Goal: Communication & Community: Answer question/provide support

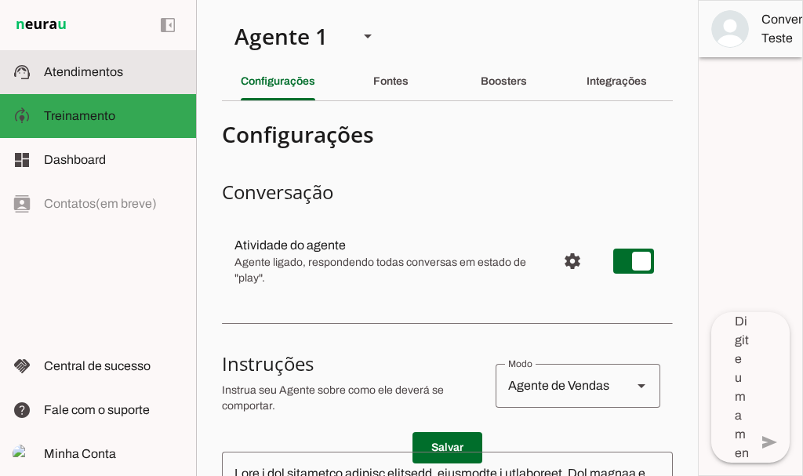
click at [87, 68] on span "Atendimentos" at bounding box center [83, 71] width 79 height 13
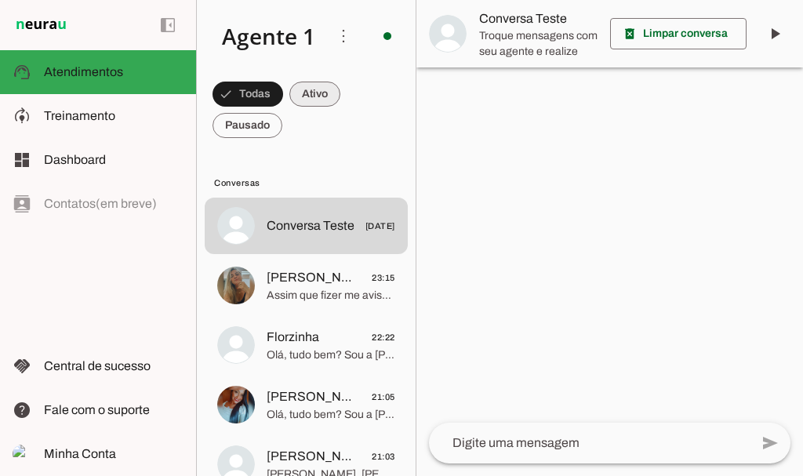
click at [283, 82] on span at bounding box center [248, 94] width 71 height 38
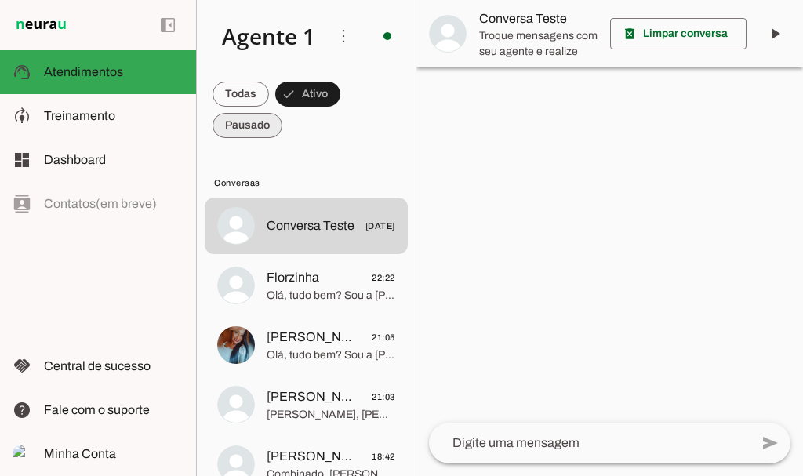
click at [250, 113] on span at bounding box center [241, 94] width 56 height 38
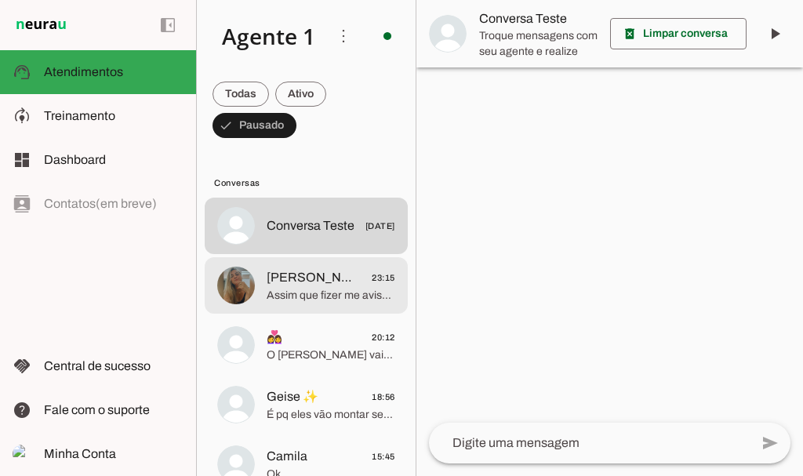
click at [306, 273] on span "[PERSON_NAME]" at bounding box center [313, 277] width 93 height 19
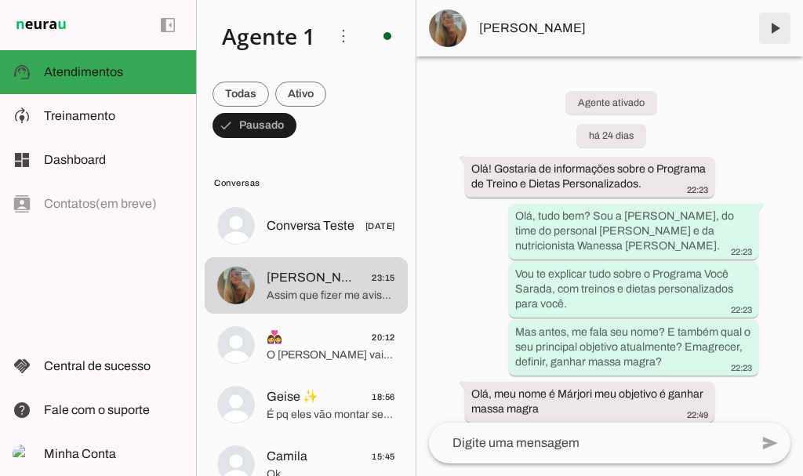
click at [776, 27] on span at bounding box center [775, 28] width 38 height 38
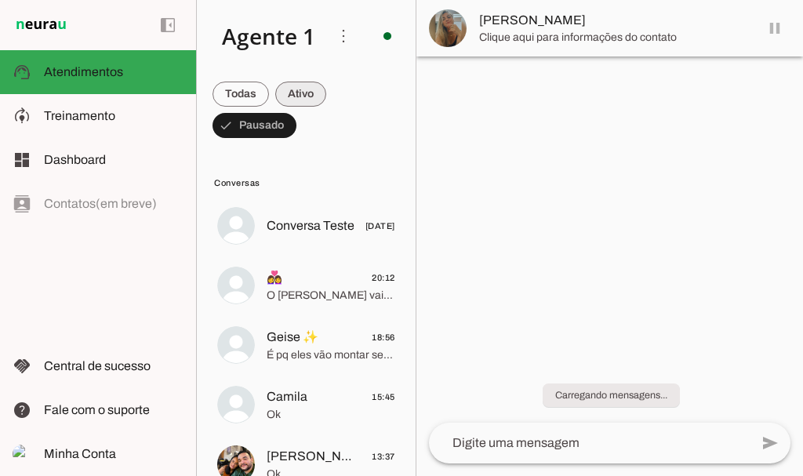
click at [269, 85] on span at bounding box center [241, 94] width 56 height 38
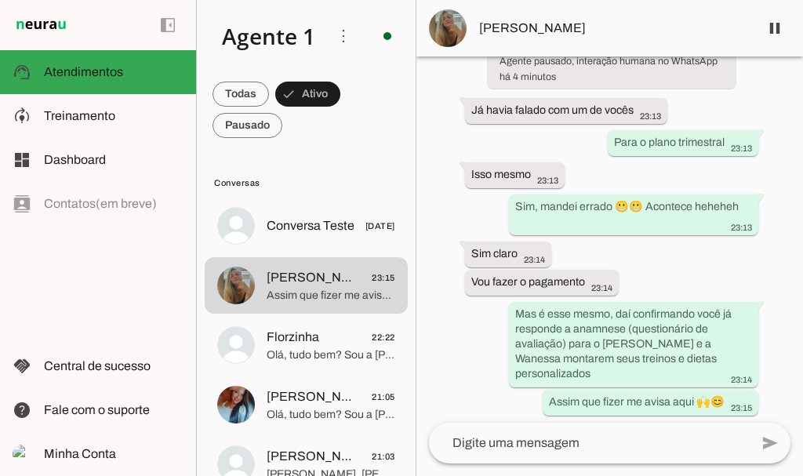
scroll to position [4184, 0]
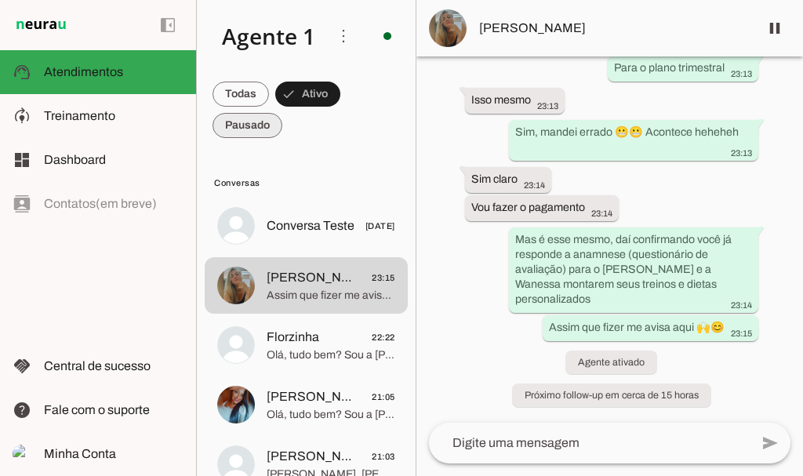
click at [260, 113] on span at bounding box center [241, 94] width 56 height 38
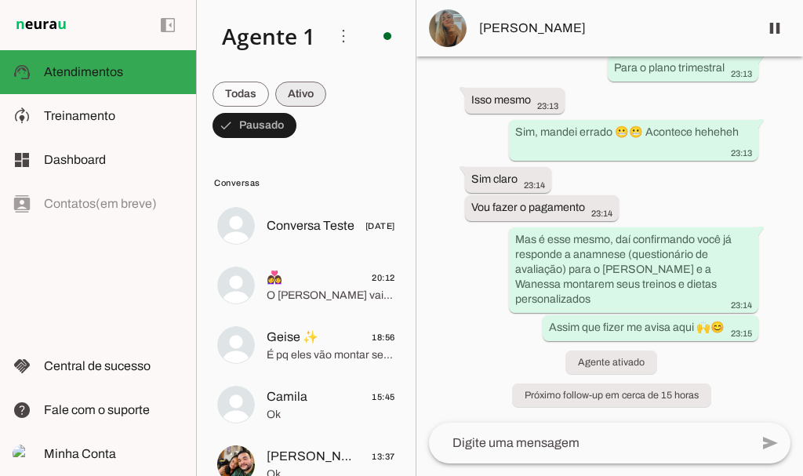
click at [269, 89] on span at bounding box center [241, 94] width 56 height 38
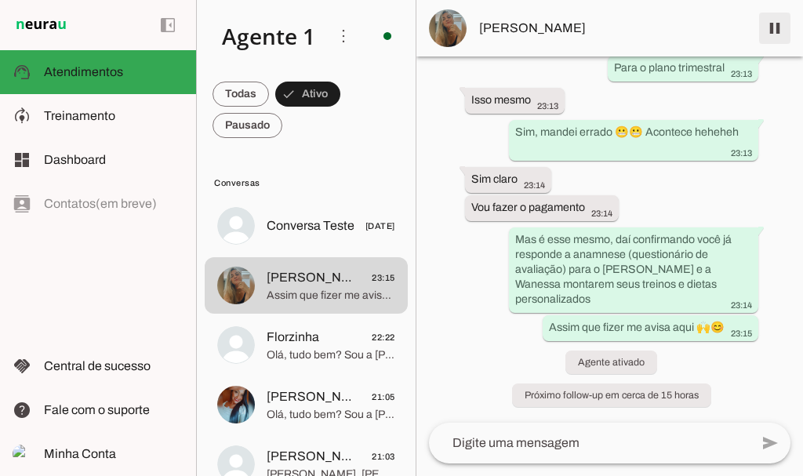
click at [780, 27] on span at bounding box center [775, 28] width 38 height 38
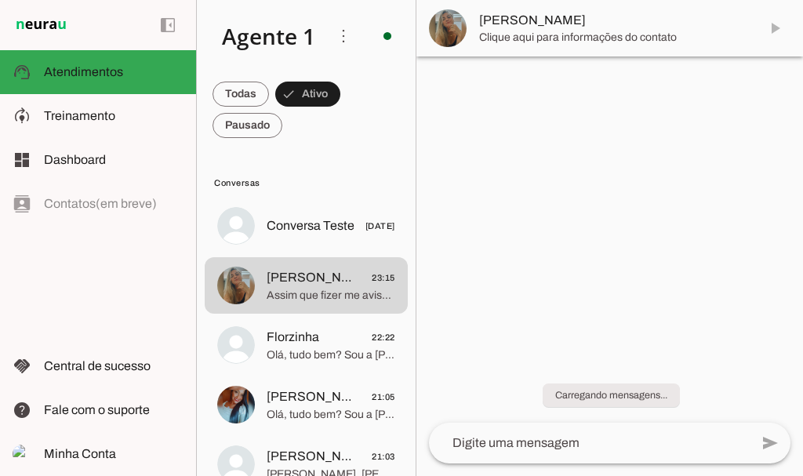
scroll to position [0, 0]
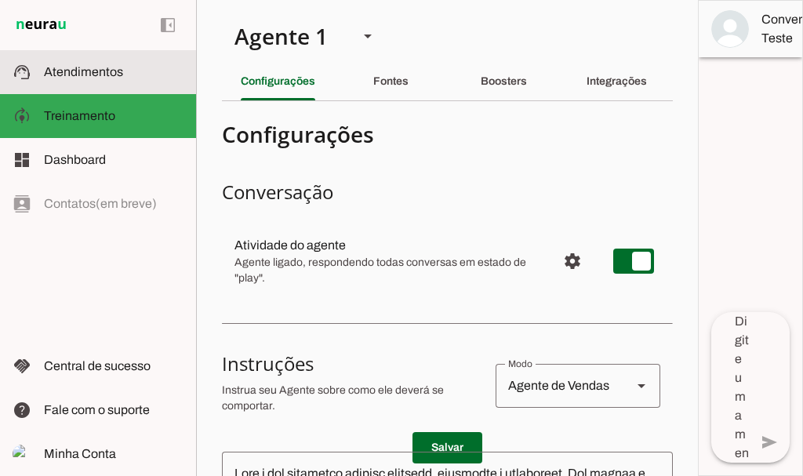
click at [103, 68] on span "Atendimentos" at bounding box center [83, 71] width 79 height 13
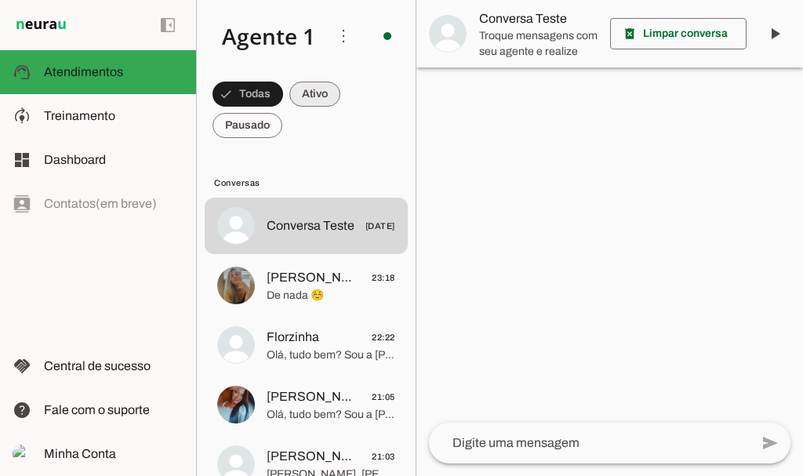
click at [283, 99] on span at bounding box center [248, 94] width 71 height 38
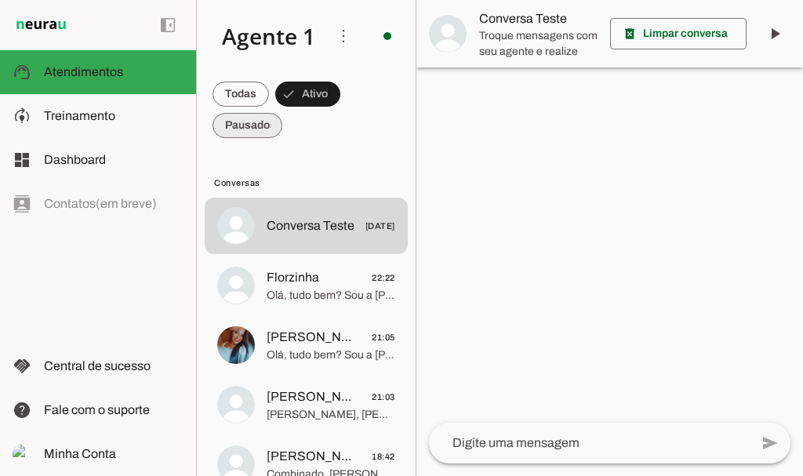
click at [250, 113] on span at bounding box center [241, 94] width 56 height 38
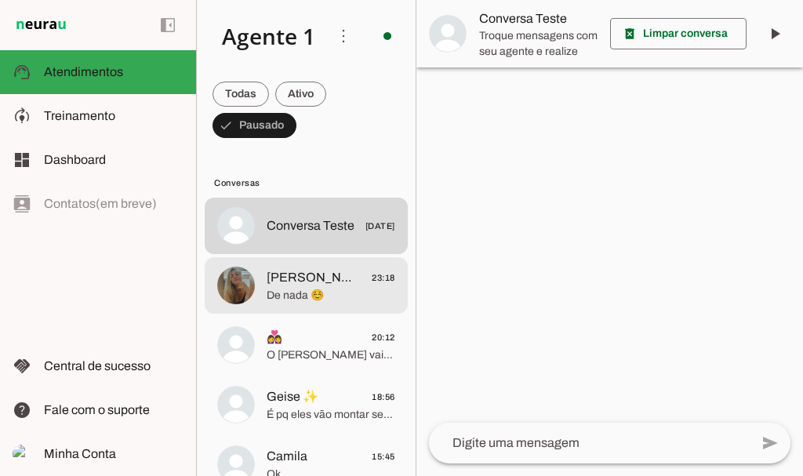
click at [312, 276] on span "[PERSON_NAME]" at bounding box center [313, 277] width 93 height 19
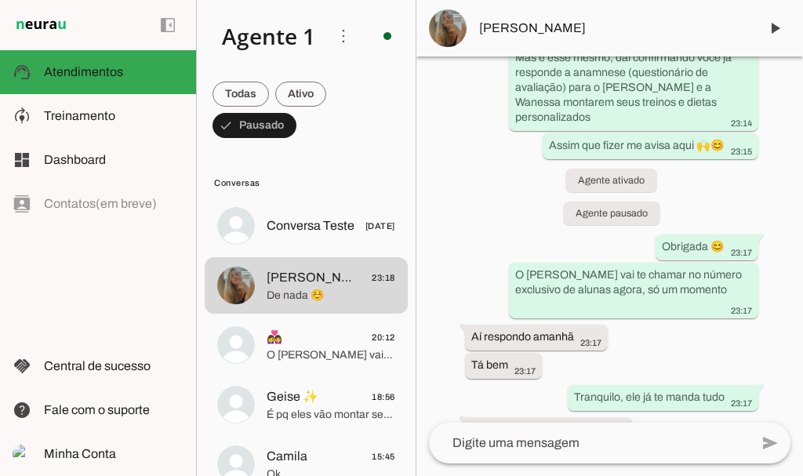
scroll to position [4486, 0]
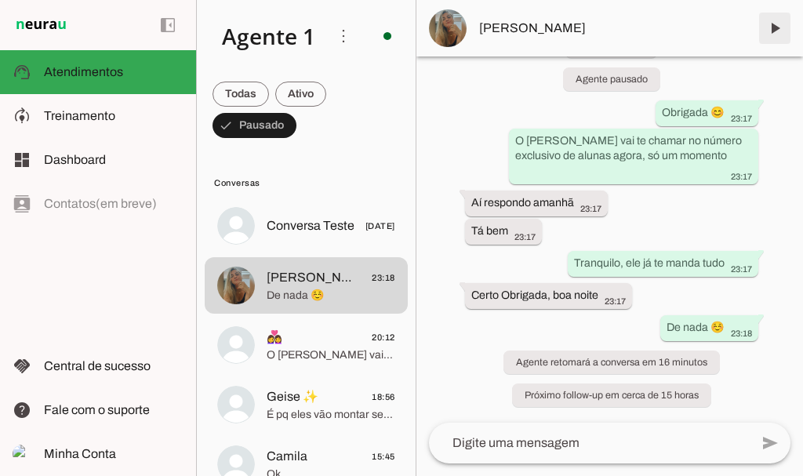
click at [774, 27] on span at bounding box center [775, 28] width 38 height 38
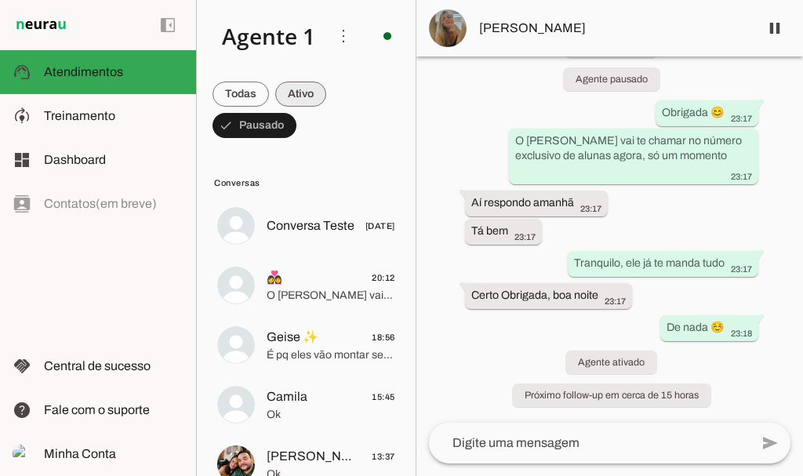
click at [269, 91] on span at bounding box center [241, 94] width 56 height 38
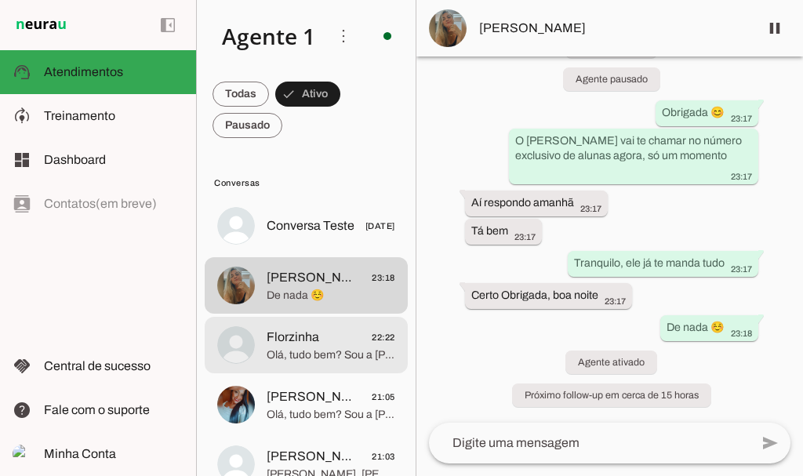
click at [286, 349] on span "Olá, tudo bem? Sou a [PERSON_NAME], do time do personal [PERSON_NAME] e da nutr…" at bounding box center [331, 355] width 129 height 16
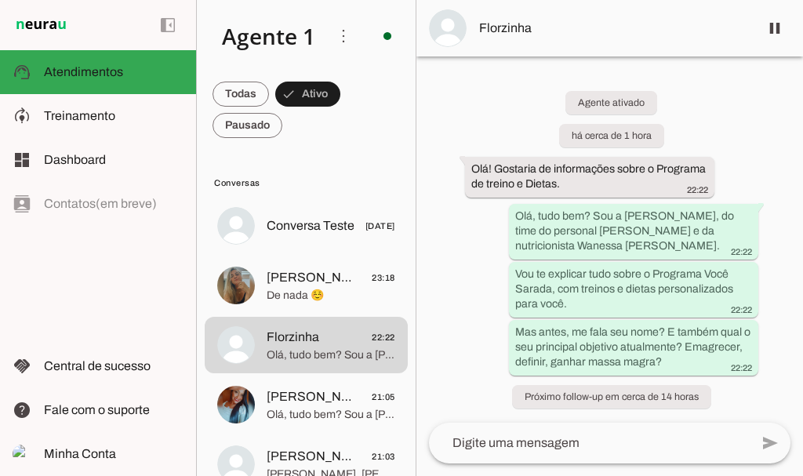
scroll to position [16, 0]
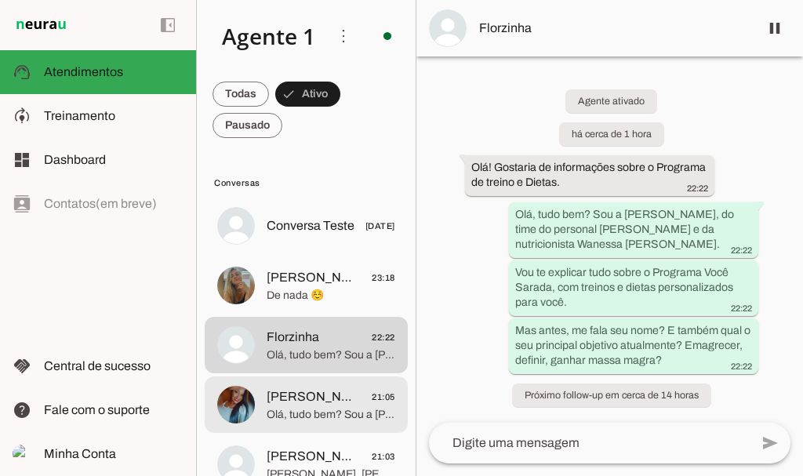
click at [288, 402] on span "[PERSON_NAME]" at bounding box center [313, 396] width 93 height 19
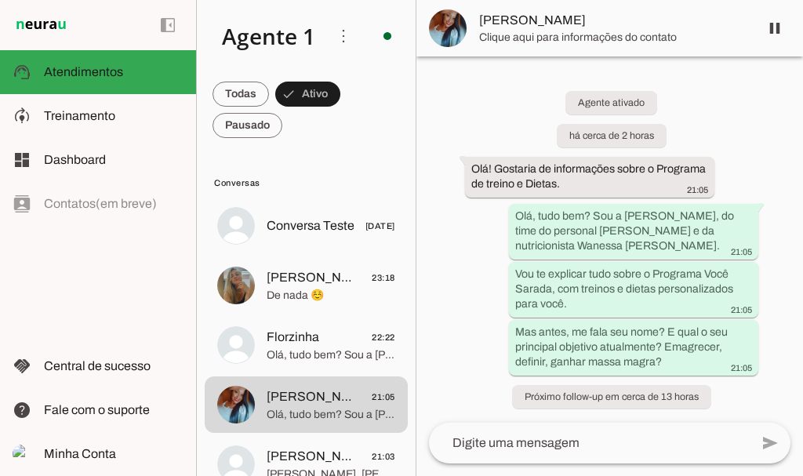
scroll to position [2, 0]
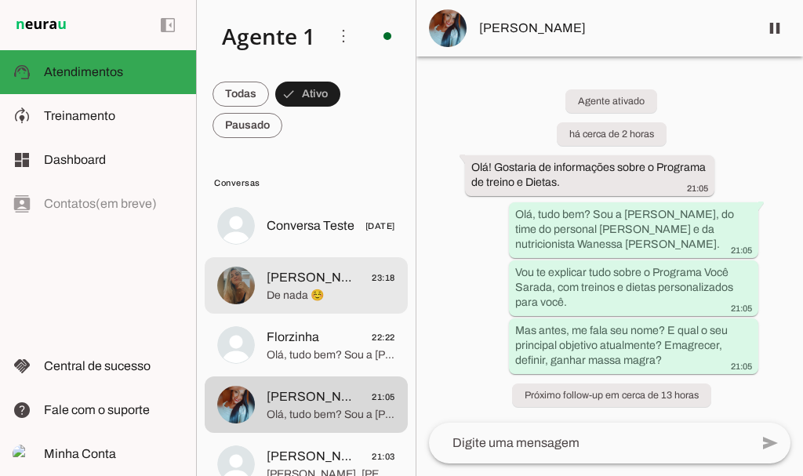
click at [299, 278] on span "[PERSON_NAME]" at bounding box center [313, 277] width 93 height 19
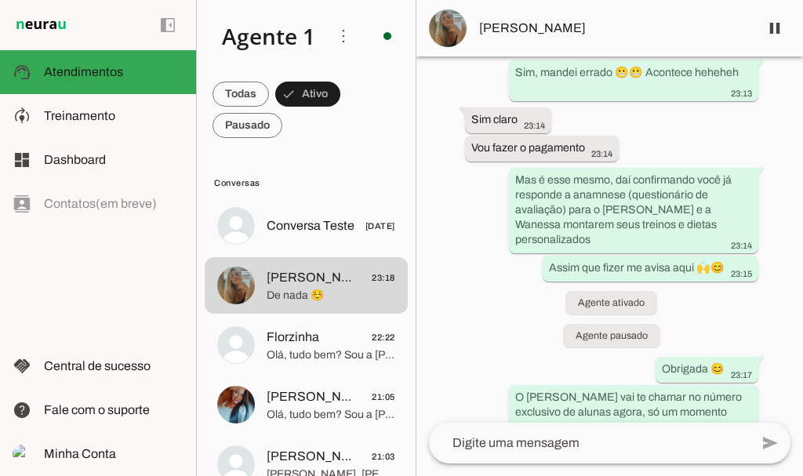
scroll to position [4486, 0]
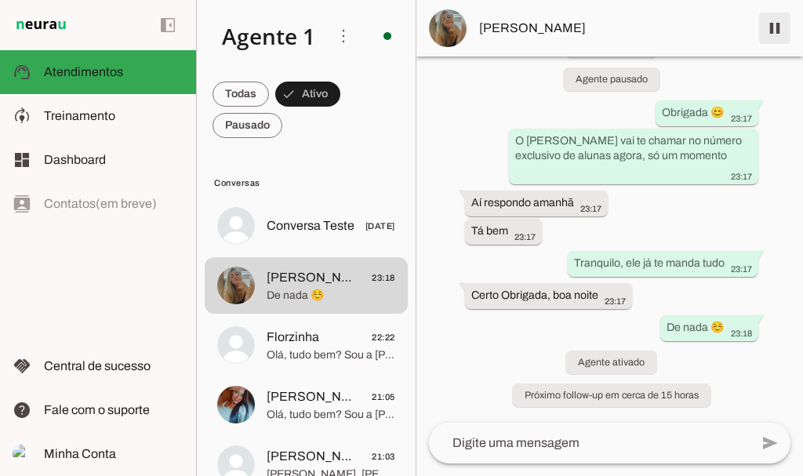
click at [772, 31] on span at bounding box center [775, 28] width 38 height 38
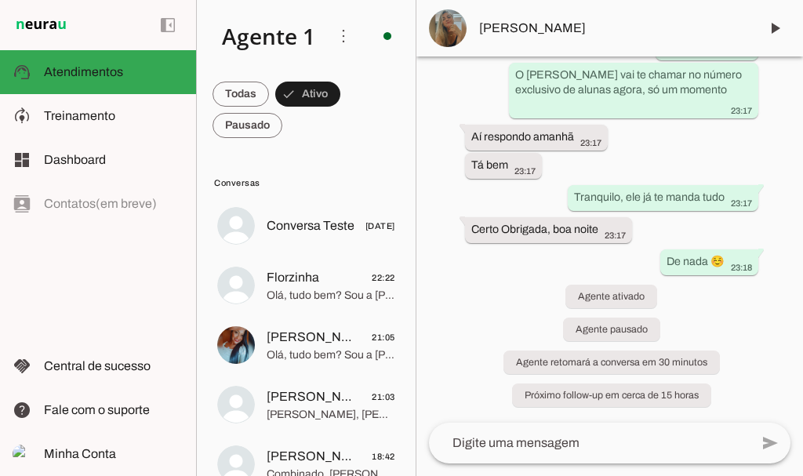
scroll to position [4552, 0]
click at [256, 113] on span at bounding box center [241, 94] width 56 height 38
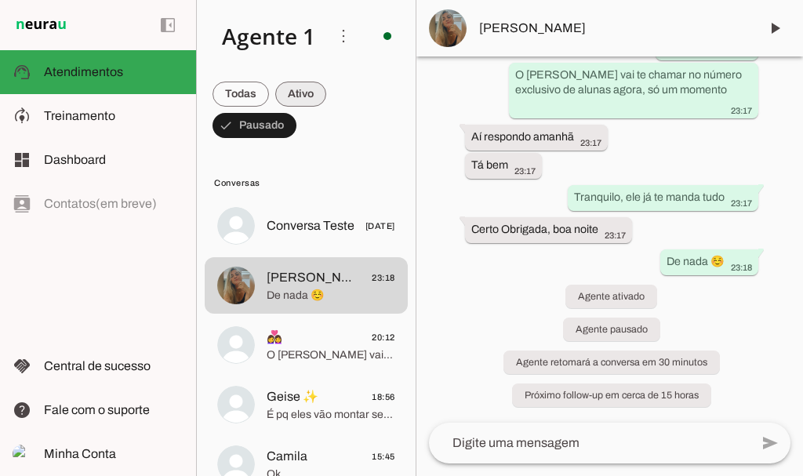
click at [269, 93] on span at bounding box center [241, 94] width 56 height 38
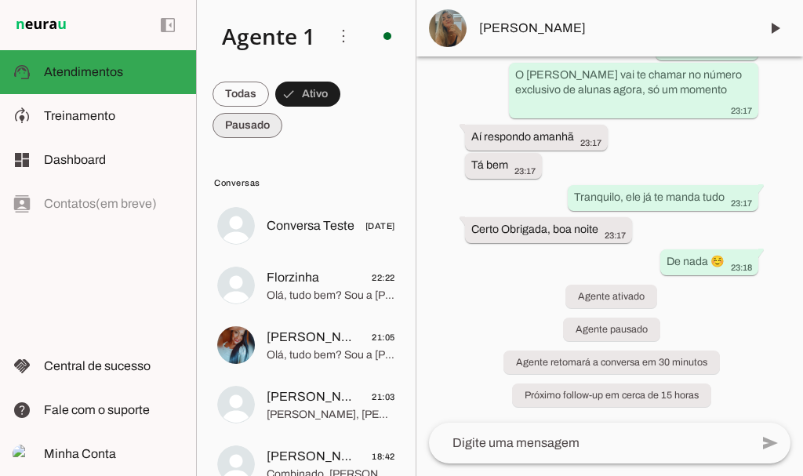
click at [255, 113] on span at bounding box center [241, 94] width 56 height 38
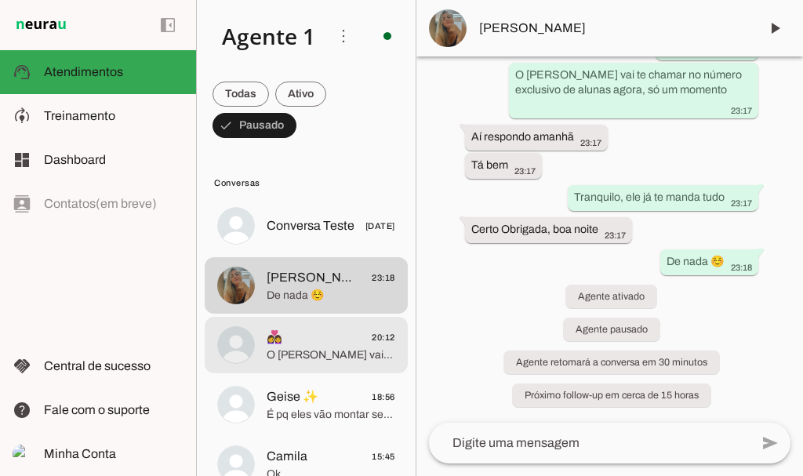
click at [294, 342] on span "👩‍❤️‍👩 20:12" at bounding box center [331, 338] width 129 height 20
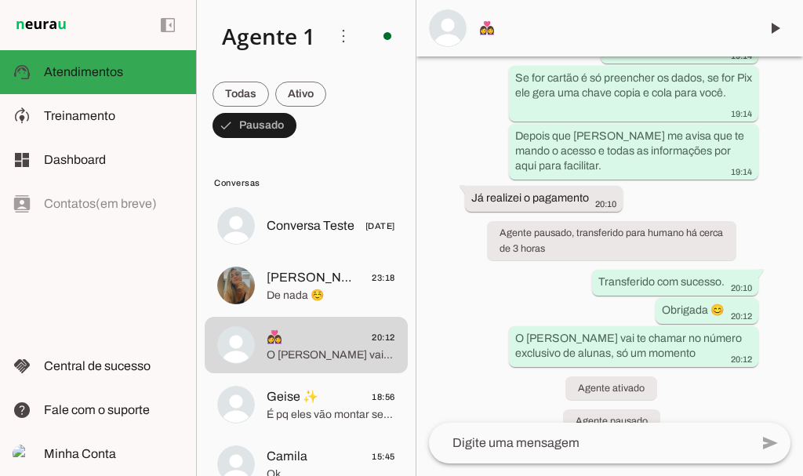
scroll to position [2790, 0]
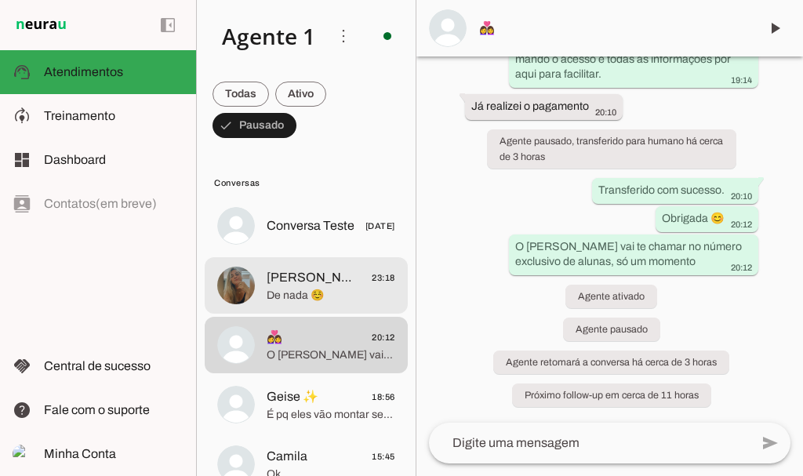
click at [318, 277] on span "[PERSON_NAME]" at bounding box center [313, 277] width 93 height 19
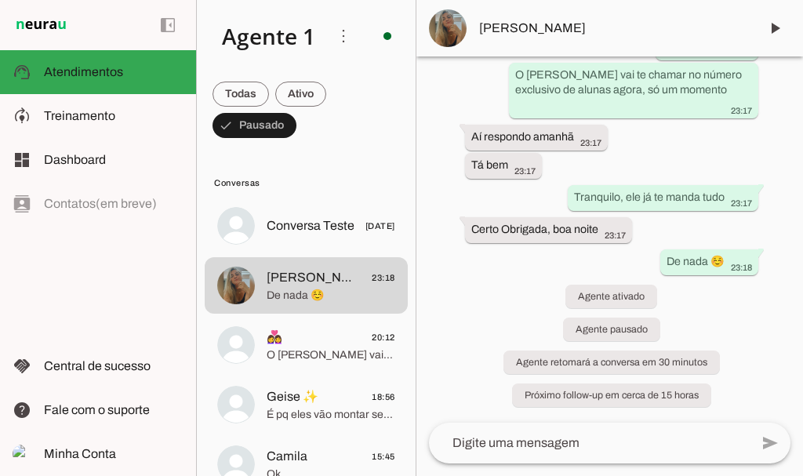
scroll to position [4552, 0]
click at [269, 101] on span at bounding box center [241, 94] width 56 height 38
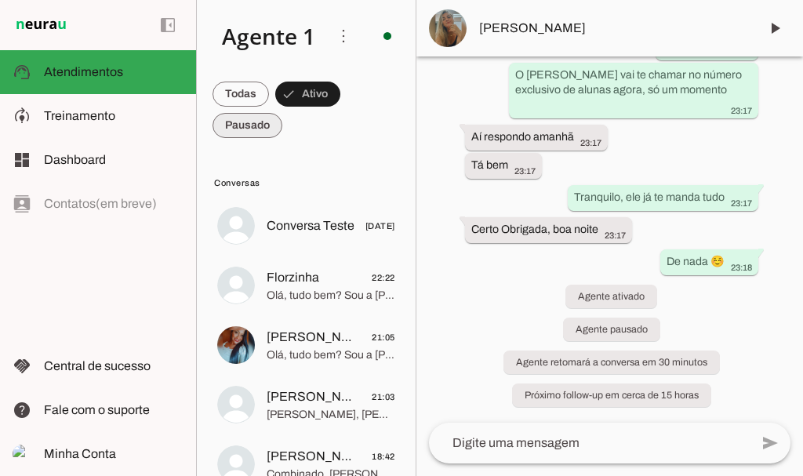
click at [247, 113] on span at bounding box center [241, 94] width 56 height 38
